Goal: Browse casually

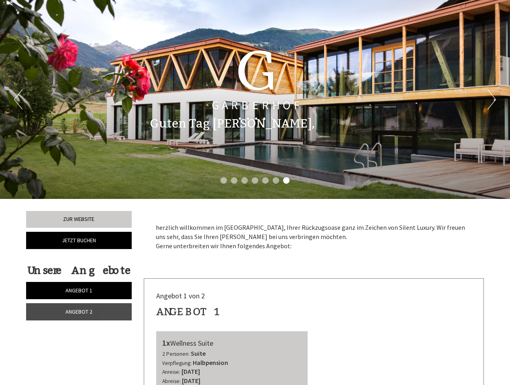
click at [255, 193] on div "Previous Next 1 2 3 4 5 6 7" at bounding box center [255, 99] width 510 height 199
click at [18, 100] on button "Previous" at bounding box center [18, 99] width 8 height 20
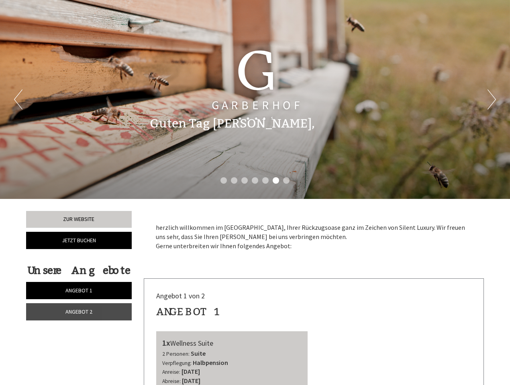
click at [491, 100] on button "Next" at bounding box center [491, 99] width 8 height 20
click at [224, 181] on li "1" at bounding box center [223, 180] width 6 height 6
click at [234, 181] on li "2" at bounding box center [234, 180] width 6 height 6
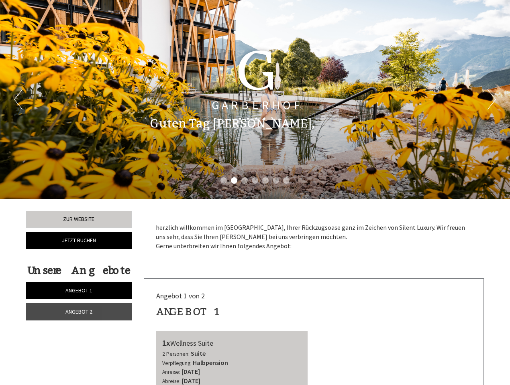
click at [244, 181] on li "3" at bounding box center [244, 180] width 6 height 6
click at [255, 181] on li "4" at bounding box center [255, 180] width 6 height 6
click at [265, 181] on li "5" at bounding box center [265, 180] width 6 height 6
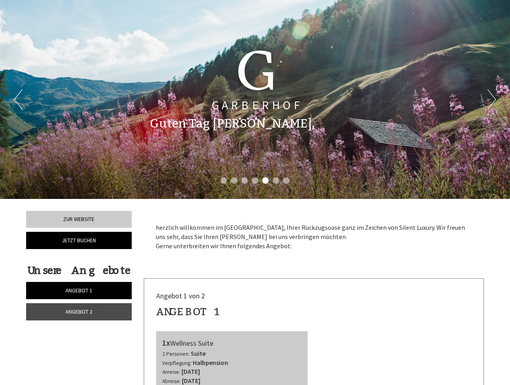
click at [276, 181] on li "6" at bounding box center [275, 180] width 6 height 6
click at [286, 181] on li "7" at bounding box center [286, 180] width 6 height 6
